Goal: Information Seeking & Learning: Understand process/instructions

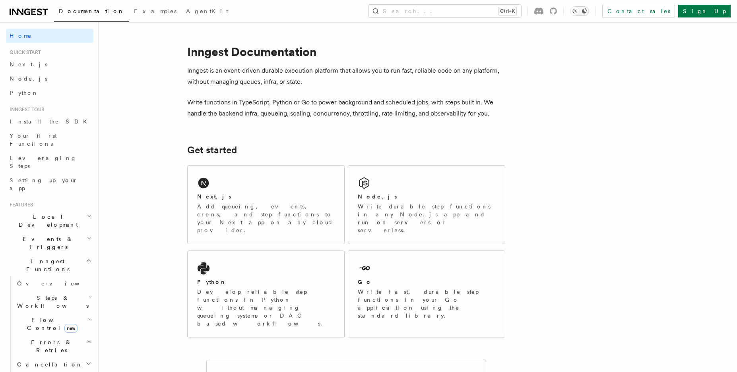
click at [587, 10] on icon "Toggle dark mode" at bounding box center [584, 11] width 6 height 6
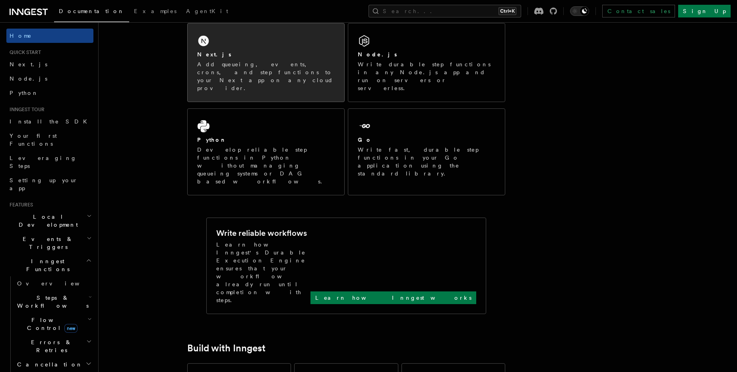
scroll to position [143, 0]
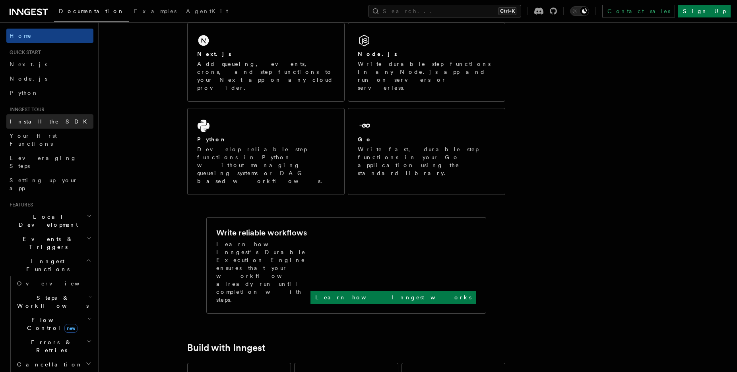
click at [44, 119] on span "Install the SDK" at bounding box center [51, 121] width 82 height 6
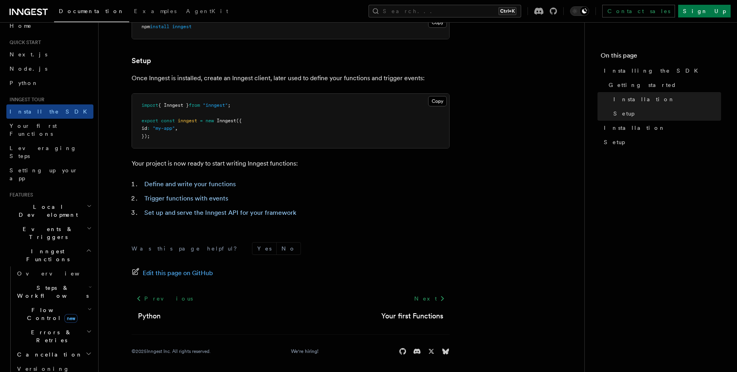
scroll to position [288, 0]
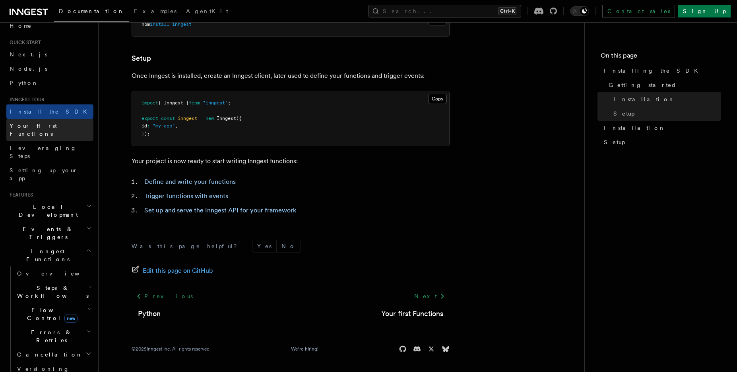
click at [27, 127] on span "Your first Functions" at bounding box center [33, 130] width 47 height 14
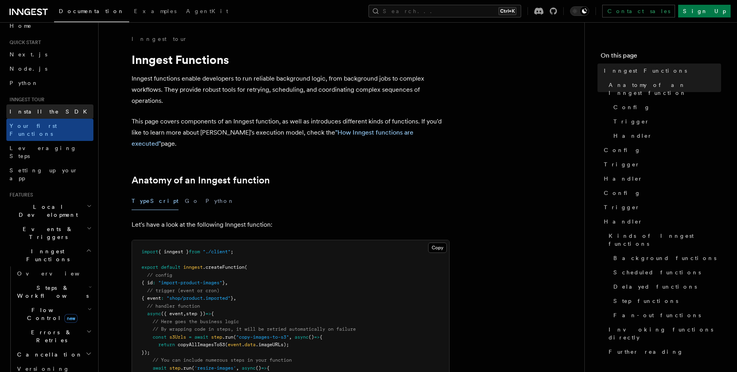
click at [28, 112] on span "Install the SDK" at bounding box center [51, 111] width 82 height 6
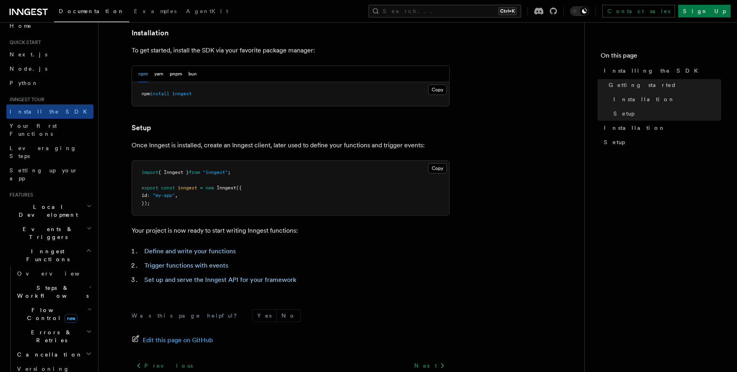
scroll to position [220, 0]
click at [610, 131] on span "Installation" at bounding box center [635, 128] width 62 height 8
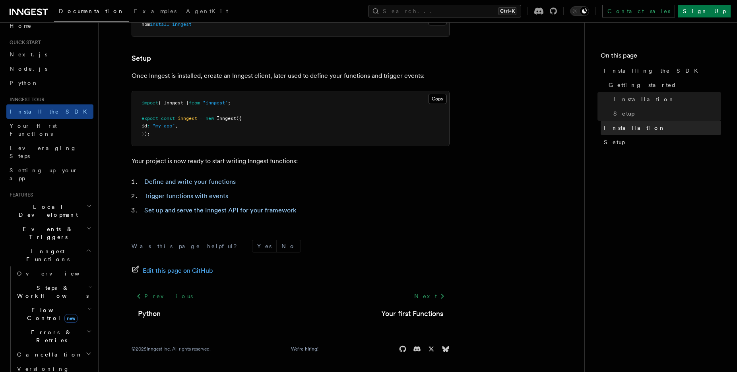
click at [615, 130] on span "Installation" at bounding box center [635, 128] width 62 height 8
click at [615, 141] on span "Setup" at bounding box center [614, 142] width 21 height 8
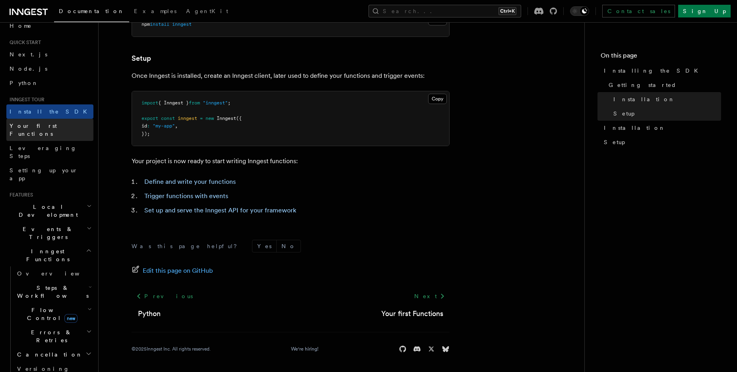
click at [41, 130] on link "Your first Functions" at bounding box center [49, 130] width 87 height 22
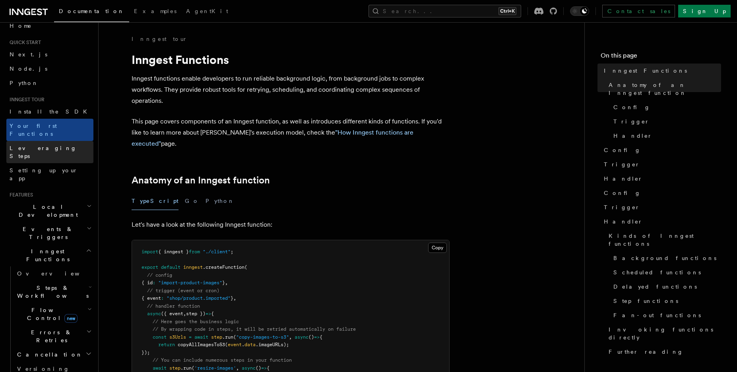
click at [39, 145] on span "Leveraging Steps" at bounding box center [43, 152] width 67 height 14
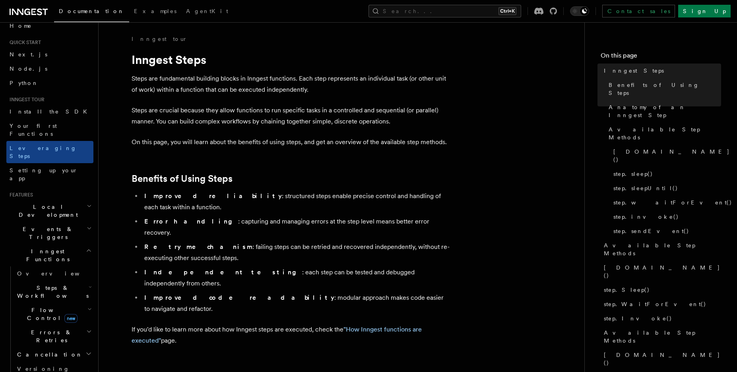
click at [39, 145] on span "Leveraging Steps" at bounding box center [43, 152] width 67 height 14
click at [32, 167] on span "Setting up your app" at bounding box center [44, 174] width 68 height 14
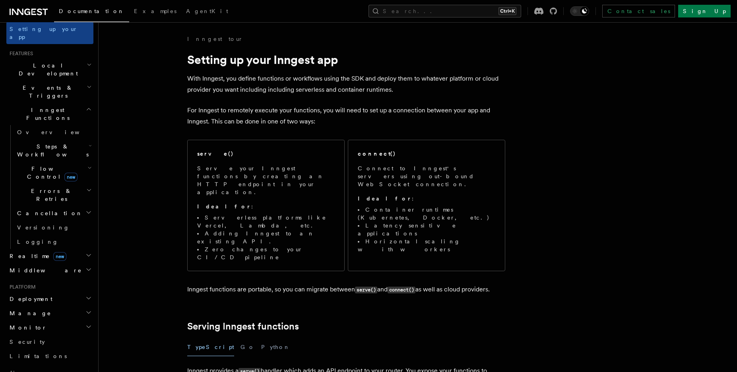
scroll to position [152, 0]
click at [24, 295] on span "Deployment" at bounding box center [29, 299] width 46 height 8
click at [29, 310] on span "Overview" at bounding box center [58, 313] width 82 height 6
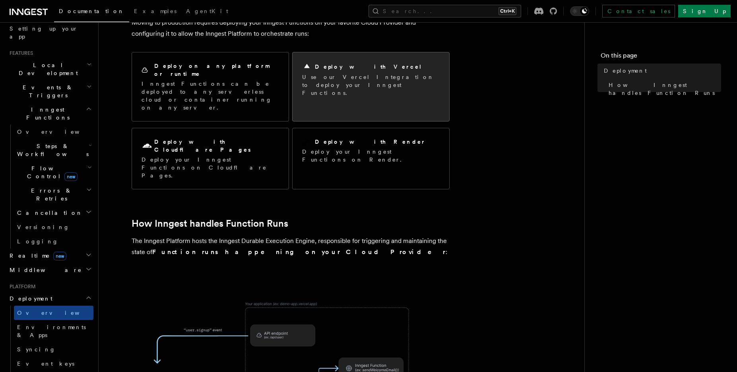
scroll to position [56, 0]
click at [347, 91] on div "Deploy with Vercel Use our Vercel Integration to deploy your Inngest Functions." at bounding box center [370, 80] width 157 height 54
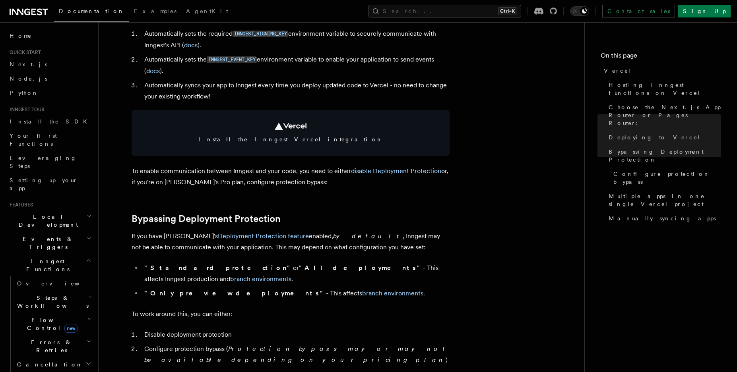
scroll to position [436, 0]
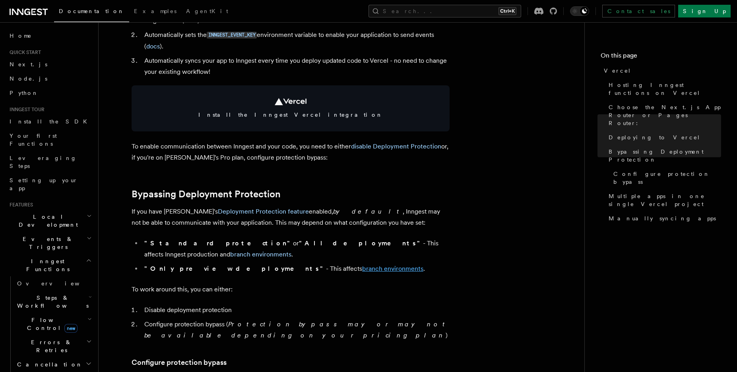
drag, startPoint x: 298, startPoint y: 226, endPoint x: 296, endPoint y: 259, distance: 33.0
click at [362, 265] on link "branch environments" at bounding box center [392, 269] width 61 height 8
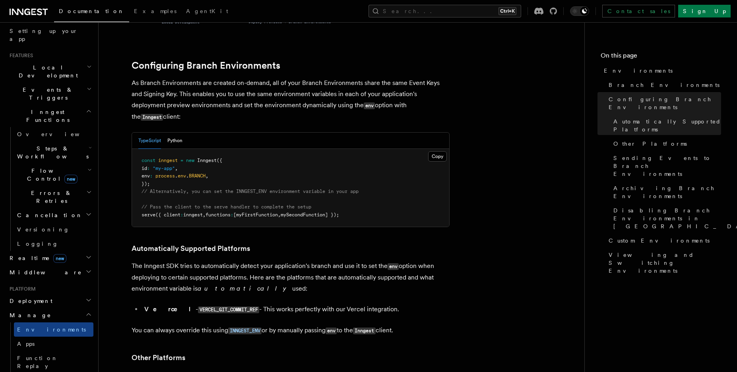
scroll to position [755, 0]
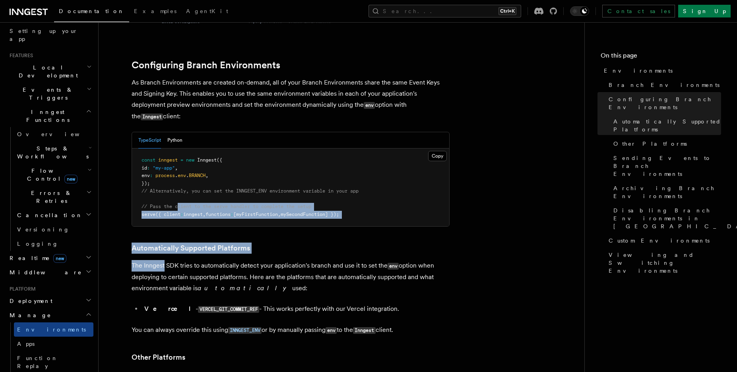
drag, startPoint x: 164, startPoint y: 214, endPoint x: 179, endPoint y: 153, distance: 63.0
click at [179, 153] on article "Platform Manage Environments Inngest accounts all have multiple environments th…" at bounding box center [341, 318] width 460 height 2077
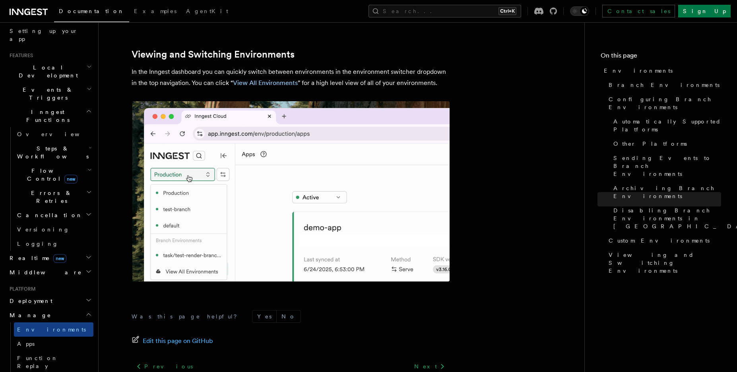
scroll to position [1864, 0]
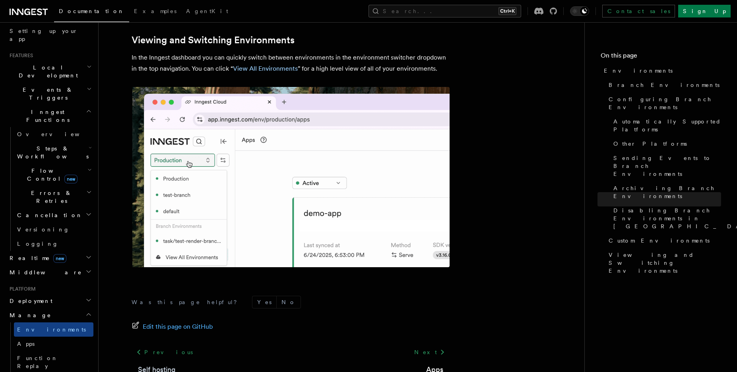
click at [168, 364] on link "Self hosting" at bounding box center [157, 369] width 38 height 11
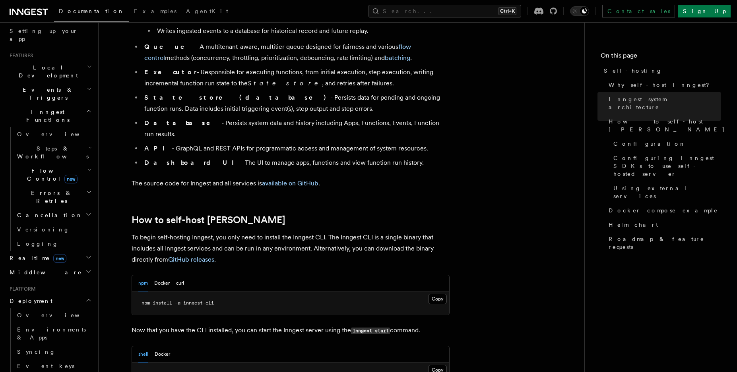
scroll to position [619, 0]
click at [197, 143] on li "API - GraphQL and REST APIs for programmatic access and management of system re…" at bounding box center [296, 148] width 308 height 11
click at [157, 275] on button "Docker" at bounding box center [161, 283] width 15 height 16
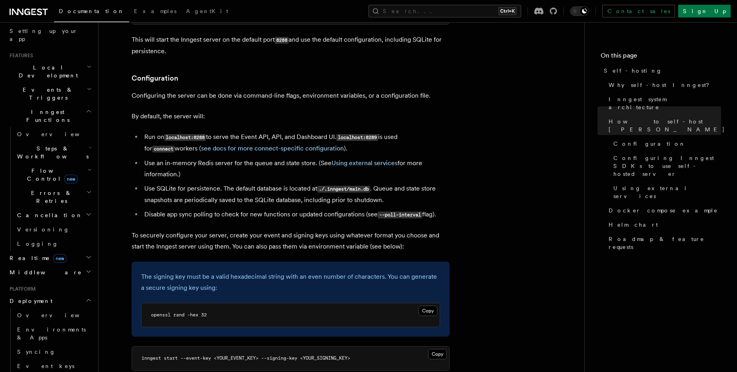
scroll to position [983, 0]
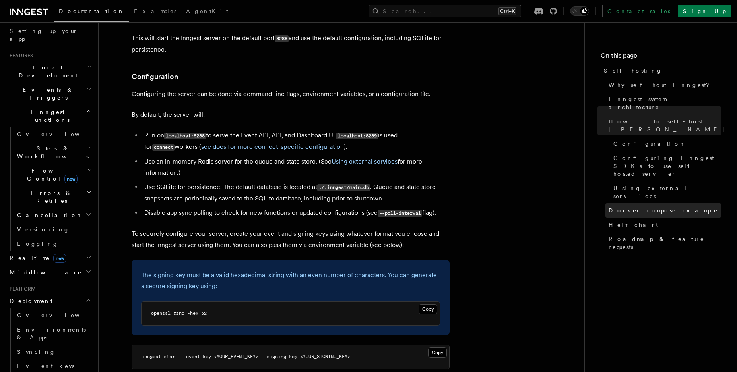
click at [629, 207] on span "Docker compose example" at bounding box center [662, 211] width 109 height 8
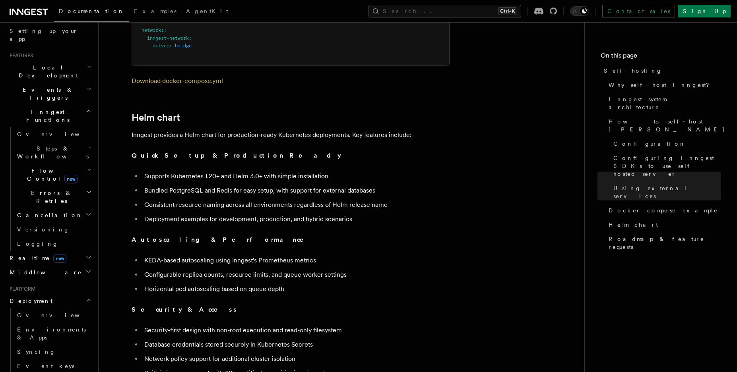
scroll to position [2648, 0]
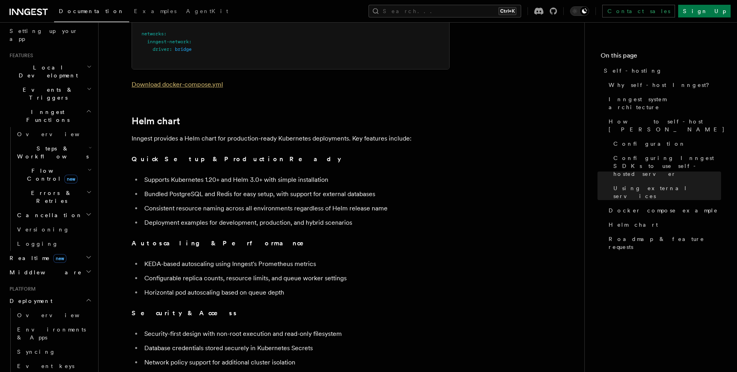
click at [203, 81] on link "Download docker-compose.yml" at bounding box center [177, 85] width 91 height 8
